Goal: Information Seeking & Learning: Learn about a topic

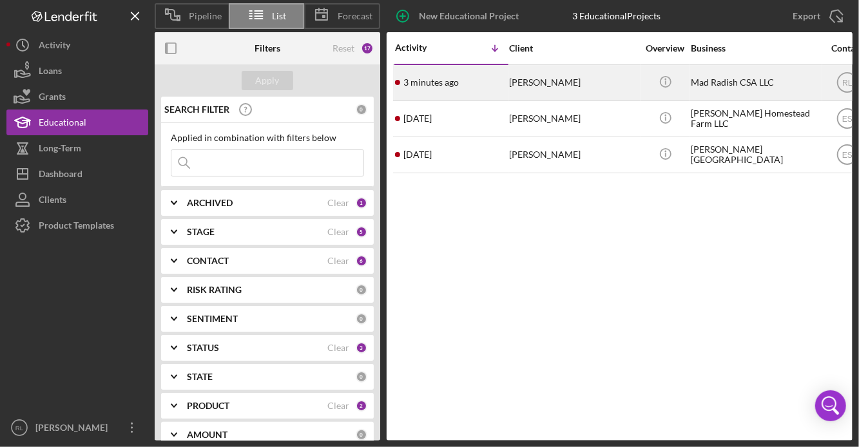
click at [509, 89] on td "[PERSON_NAME]" at bounding box center [575, 82] width 132 height 36
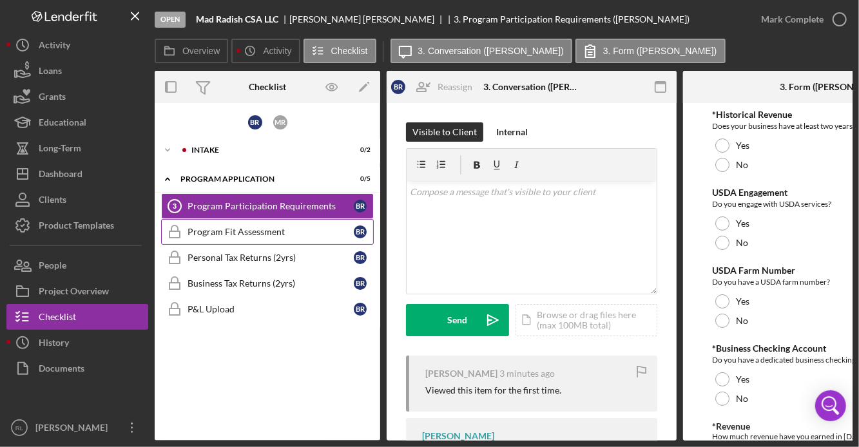
click at [303, 233] on div "Program Fit Assessment" at bounding box center [271, 232] width 166 height 10
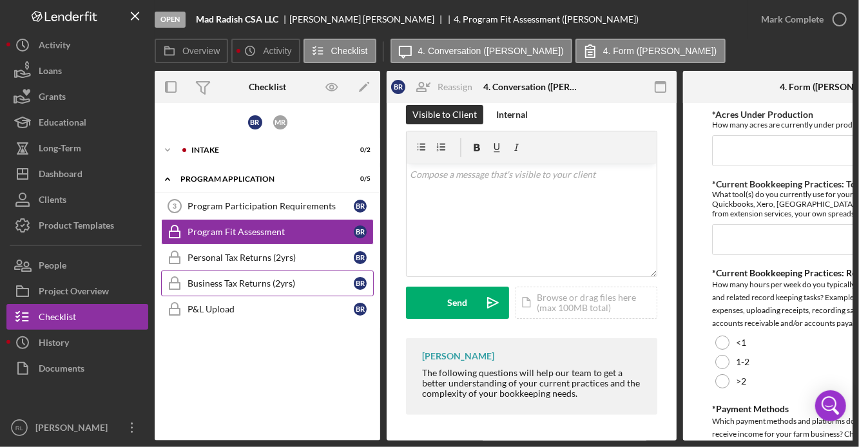
click at [257, 287] on div "Business Tax Returns (2yrs)" at bounding box center [271, 283] width 166 height 10
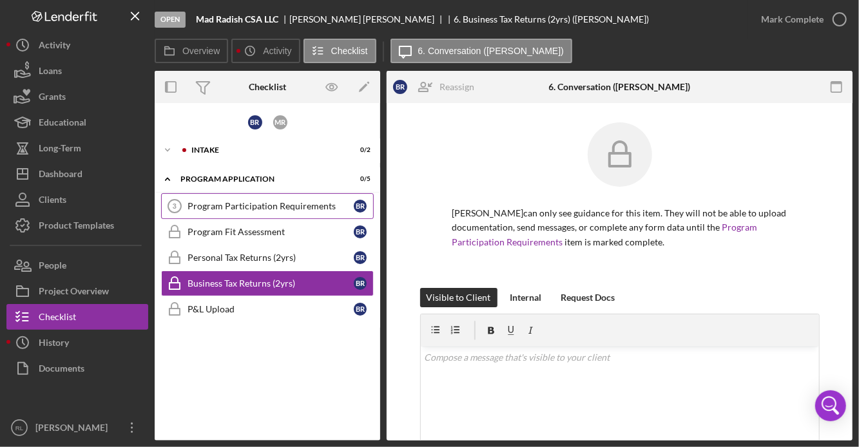
click at [244, 201] on div "Program Participation Requirements" at bounding box center [271, 206] width 166 height 10
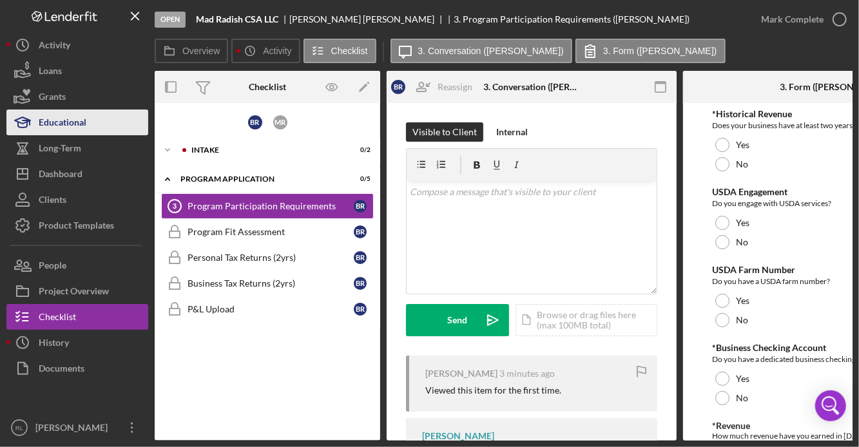
click at [39, 126] on div "Educational" at bounding box center [63, 124] width 48 height 29
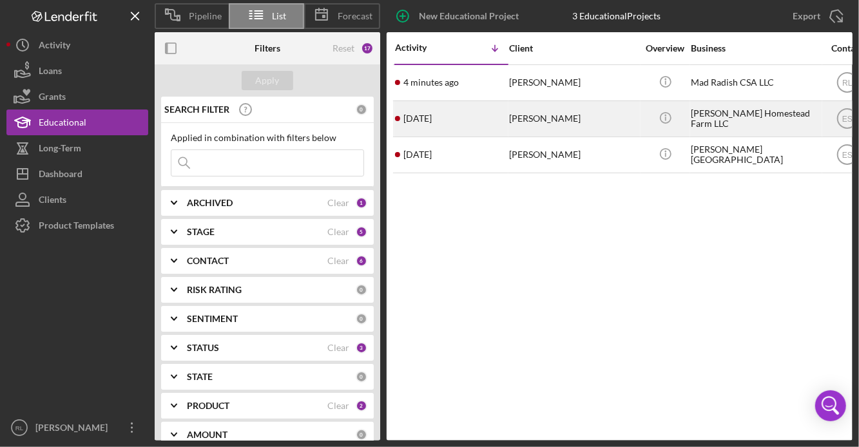
click at [458, 129] on div "[DATE] [PERSON_NAME]" at bounding box center [451, 119] width 113 height 34
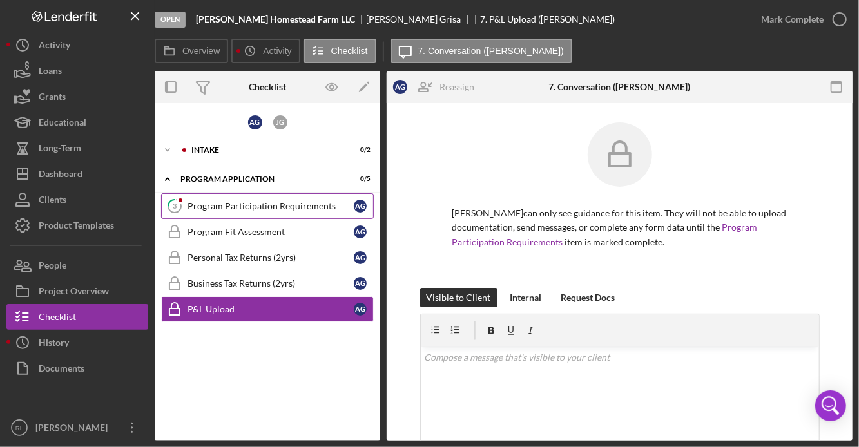
click at [300, 209] on div "Program Participation Requirements" at bounding box center [271, 206] width 166 height 10
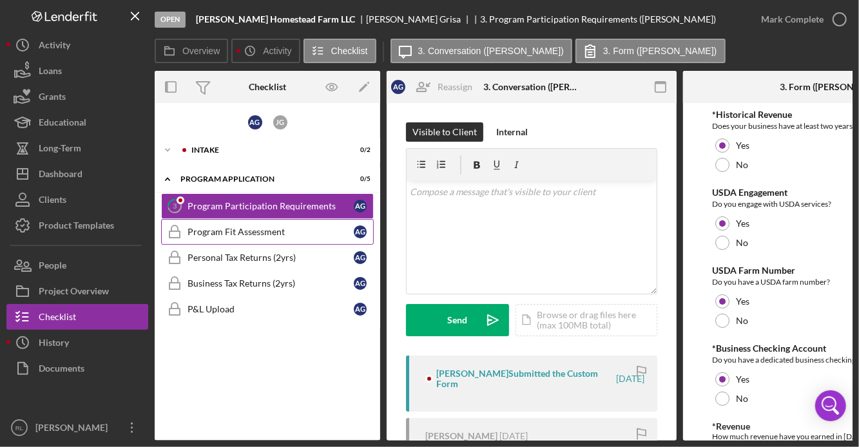
click at [280, 229] on div "Program Fit Assessment" at bounding box center [271, 232] width 166 height 10
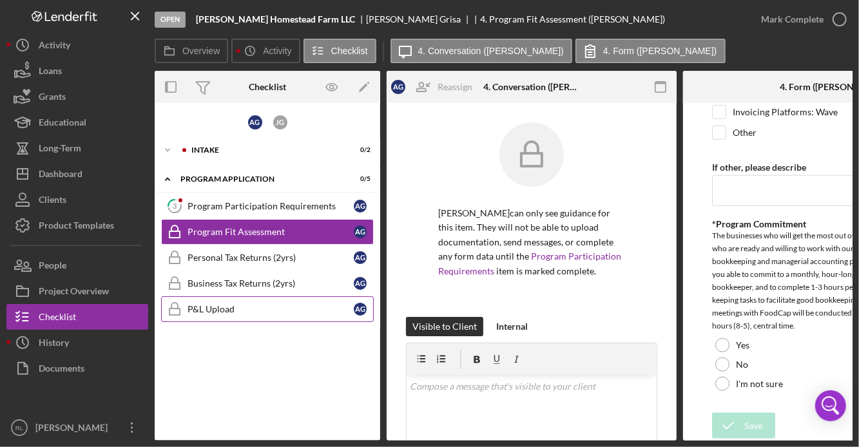
click at [222, 310] on div "P&L Upload" at bounding box center [271, 309] width 166 height 10
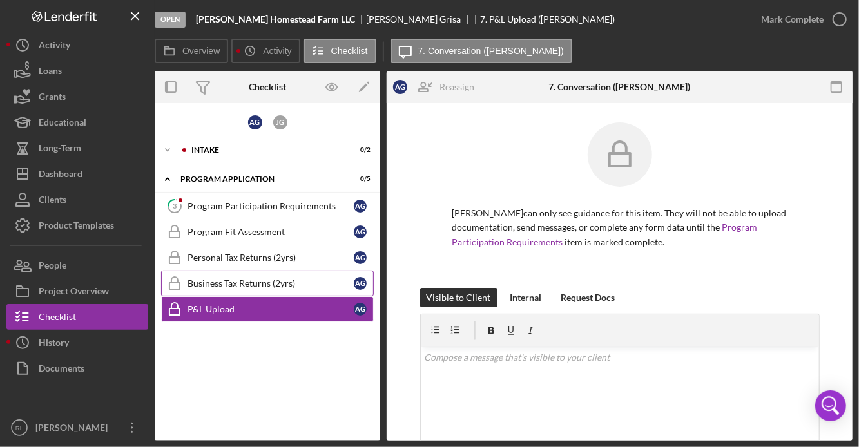
click at [229, 280] on div "Business Tax Returns (2yrs)" at bounding box center [271, 283] width 166 height 10
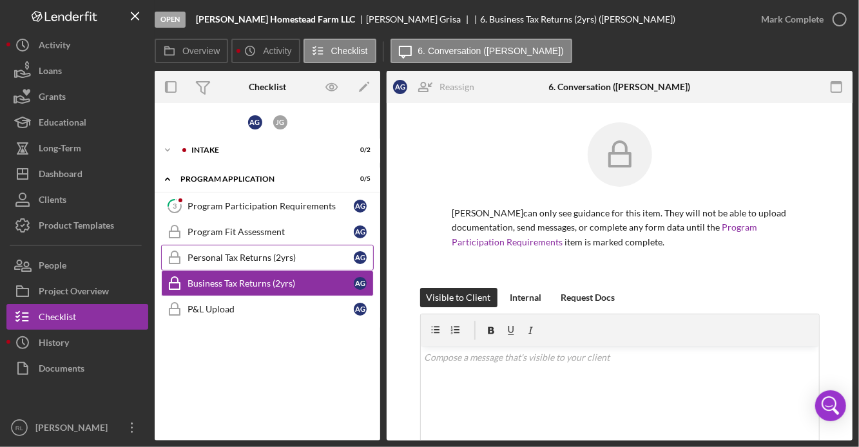
click at [230, 262] on div "Personal Tax Returns (2yrs)" at bounding box center [271, 258] width 166 height 10
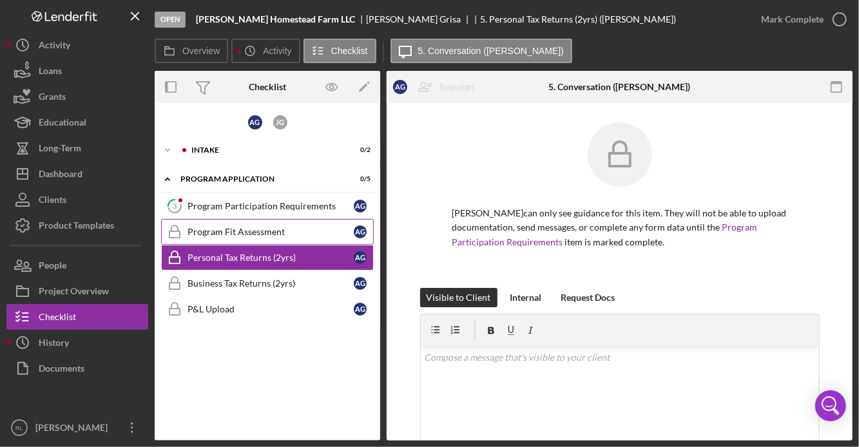
click at [279, 239] on link "Program Fit Assessment Program Fit Assessment A G" at bounding box center [267, 232] width 213 height 26
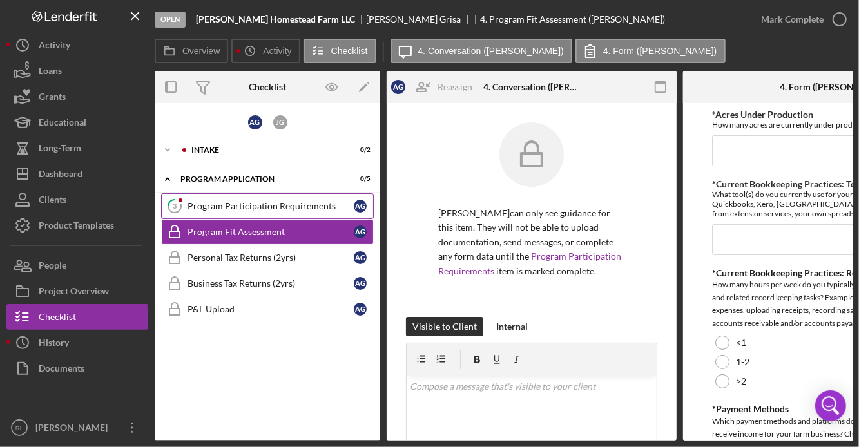
click at [291, 204] on div "Program Participation Requirements" at bounding box center [271, 206] width 166 height 10
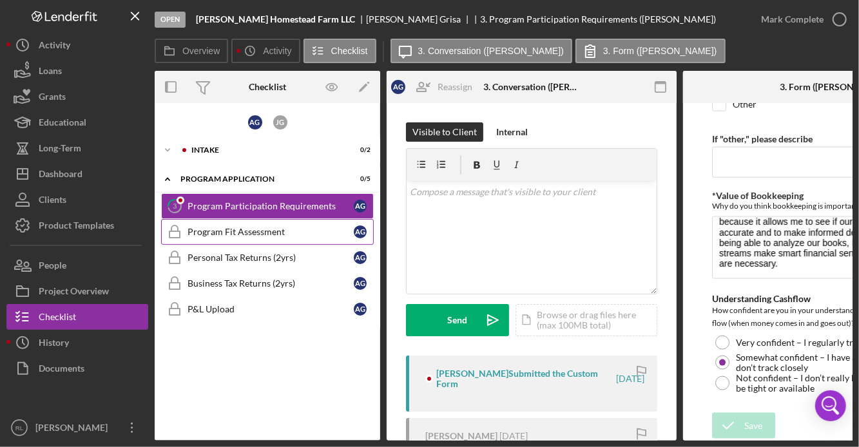
click at [297, 238] on link "Program Fit Assessment Program Fit Assessment A G" at bounding box center [267, 232] width 213 height 26
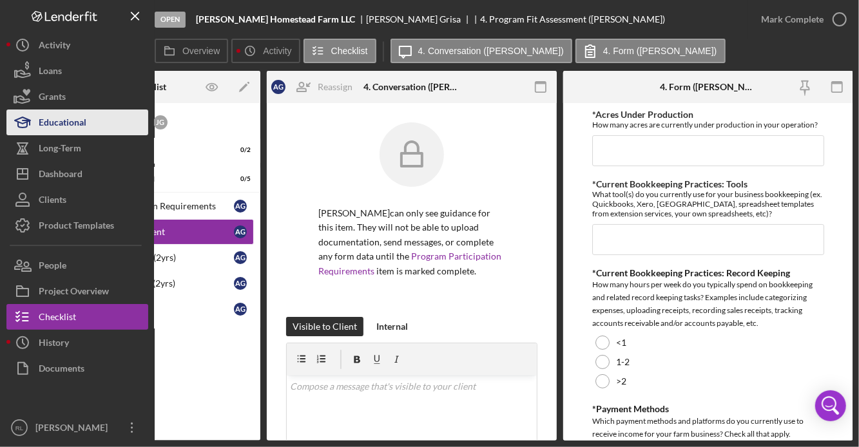
click at [70, 118] on div "Educational" at bounding box center [63, 124] width 48 height 29
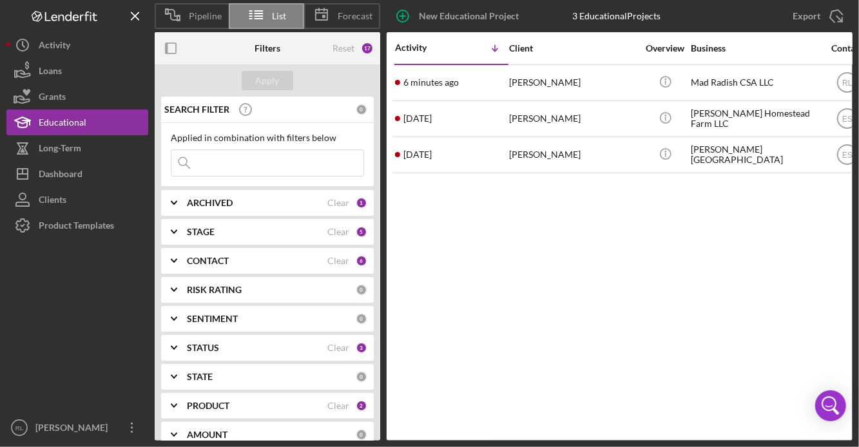
click at [543, 157] on div "[PERSON_NAME]" at bounding box center [573, 155] width 129 height 34
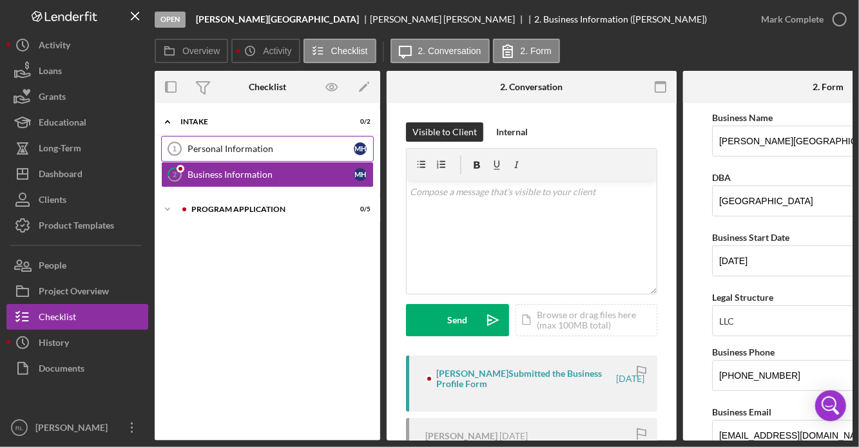
click at [298, 151] on div "Personal Information" at bounding box center [271, 149] width 166 height 10
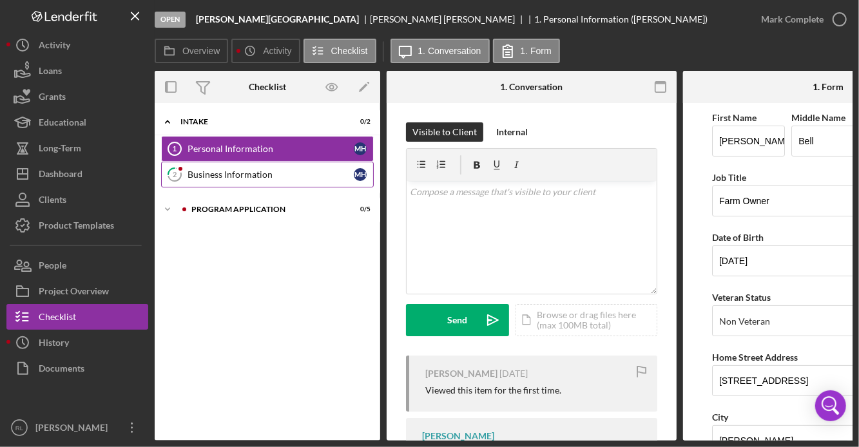
click at [296, 174] on div "Business Information" at bounding box center [271, 175] width 166 height 10
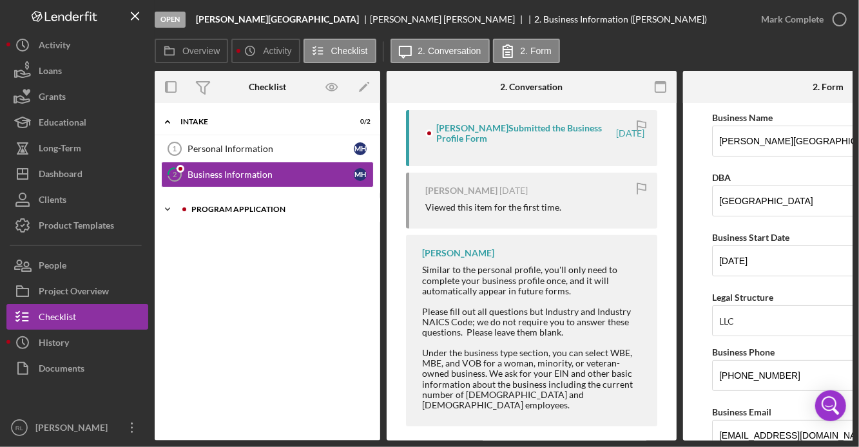
click at [169, 208] on polyline at bounding box center [168, 209] width 4 height 3
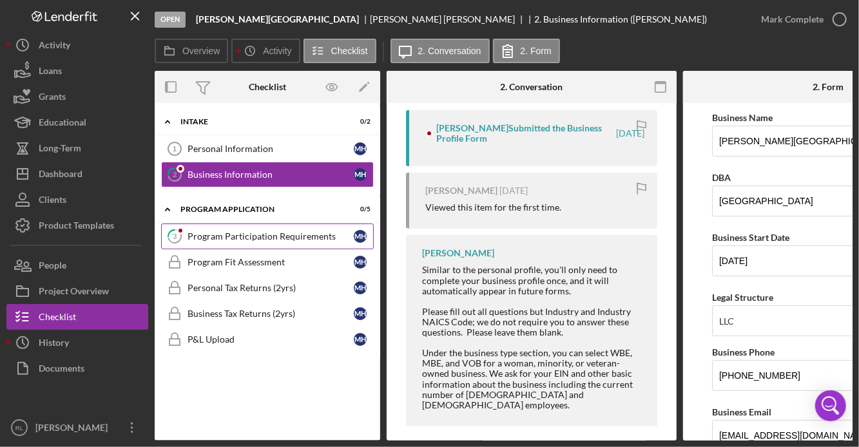
click at [238, 237] on div "Program Participation Requirements" at bounding box center [271, 236] width 166 height 10
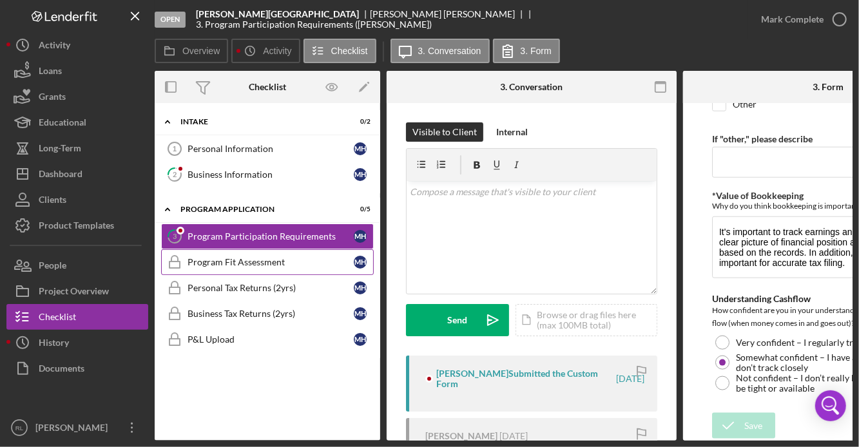
click at [304, 262] on div "Program Fit Assessment" at bounding box center [271, 262] width 166 height 10
